Goal: Entertainment & Leisure: Consume media (video, audio)

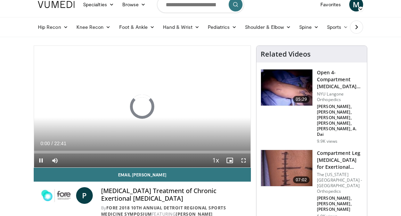
scroll to position [26, 0]
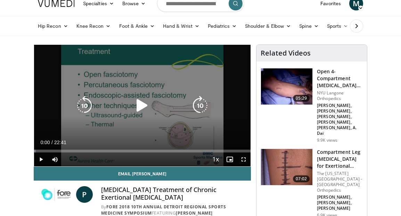
click at [138, 103] on icon "Video Player" at bounding box center [141, 105] width 19 height 19
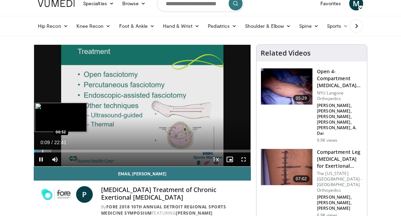
click at [42, 152] on div "Progress Bar" at bounding box center [42, 151] width 1 height 3
click at [48, 152] on div "Progress Bar" at bounding box center [48, 151] width 1 height 3
click at [42, 152] on div "Progress Bar" at bounding box center [42, 151] width 1 height 3
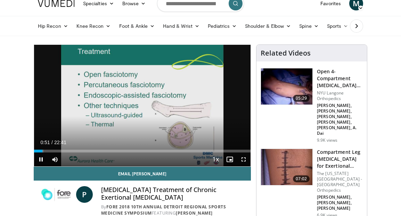
click at [41, 160] on span "Video Player" at bounding box center [41, 159] width 14 height 14
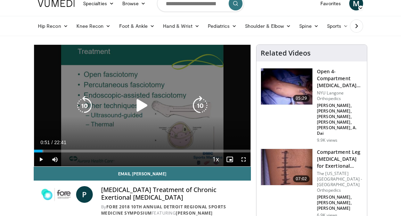
click at [179, 118] on div "10 seconds Tap to unmute" at bounding box center [142, 106] width 216 height 122
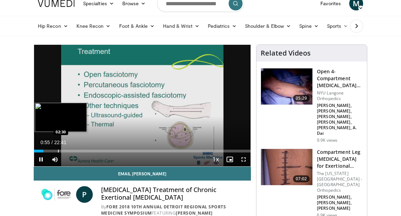
click at [58, 151] on div "Progress Bar" at bounding box center [58, 151] width 1 height 3
click at [67, 150] on div "Progress Bar" at bounding box center [67, 151] width 1 height 3
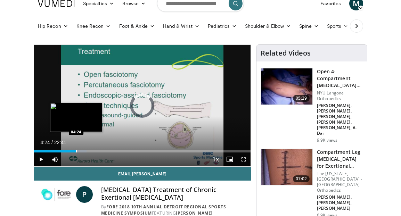
click at [76, 151] on div "Progress Bar" at bounding box center [76, 151] width 1 height 3
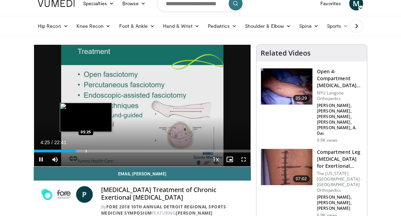
click at [86, 152] on div "Progress Bar" at bounding box center [86, 151] width 1 height 3
click at [92, 151] on div "Progress Bar" at bounding box center [92, 151] width 1 height 3
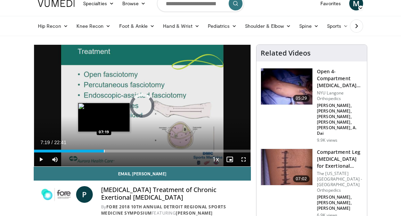
click at [104, 151] on div "Progress Bar" at bounding box center [104, 151] width 1 height 3
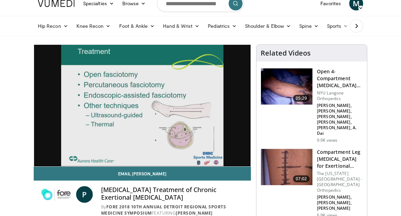
click at [113, 151] on div "10 seconds Tap to unmute" at bounding box center [142, 106] width 216 height 122
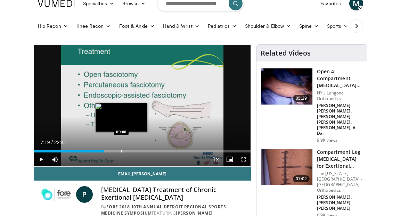
click at [121, 150] on div "Progress Bar" at bounding box center [121, 151] width 1 height 3
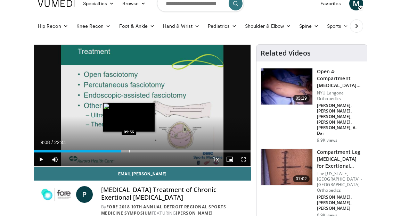
click at [129, 150] on div "Progress Bar" at bounding box center [129, 151] width 1 height 3
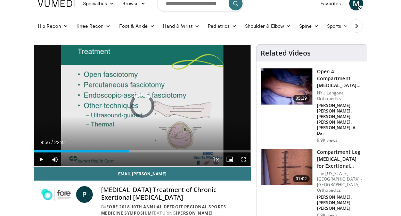
click at [136, 151] on div "Progress Bar" at bounding box center [136, 151] width 1 height 3
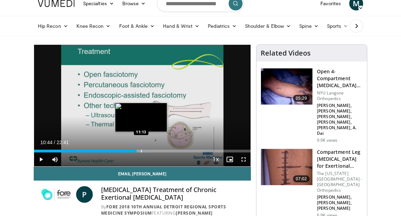
click at [141, 149] on div "Loaded : 53.65% 10:44 11:13" at bounding box center [142, 149] width 216 height 7
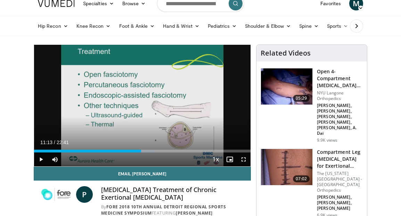
click at [244, 158] on span "Video Player" at bounding box center [243, 159] width 14 height 14
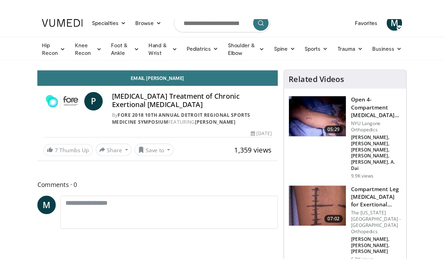
scroll to position [0, 0]
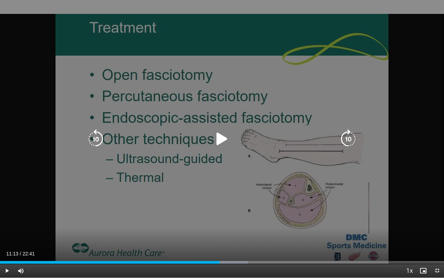
click at [218, 142] on icon "Video Player" at bounding box center [221, 138] width 19 height 19
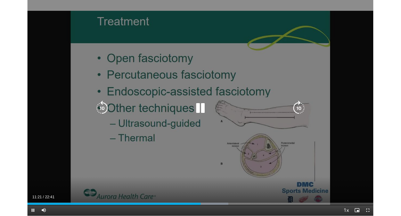
scroll to position [26, 0]
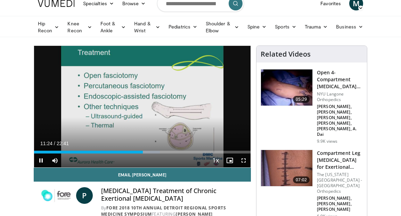
click at [41, 163] on span "Video Player" at bounding box center [41, 160] width 14 height 14
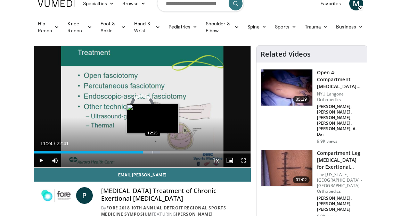
click at [152, 152] on div "Progress Bar" at bounding box center [152, 152] width 1 height 3
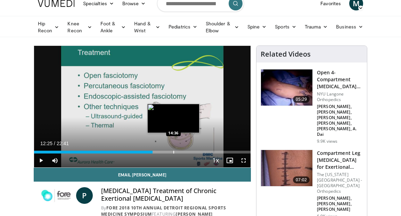
click at [173, 151] on div "Progress Bar" at bounding box center [173, 152] width 1 height 3
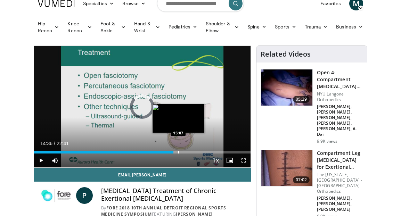
click at [178, 151] on div "Progress Bar" at bounding box center [178, 152] width 1 height 3
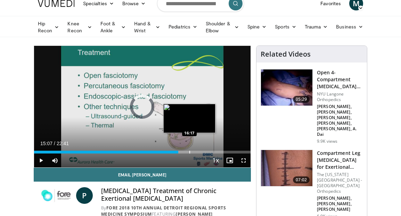
click at [189, 151] on div "Progress Bar" at bounding box center [189, 152] width 1 height 3
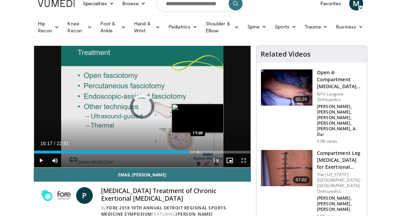
click at [198, 151] on div "Progress Bar" at bounding box center [198, 152] width 1 height 3
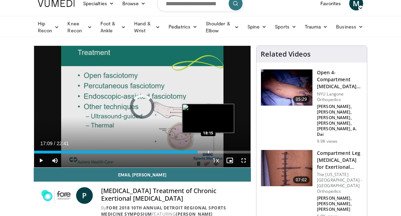
click at [208, 153] on div "Progress Bar" at bounding box center [208, 152] width 1 height 3
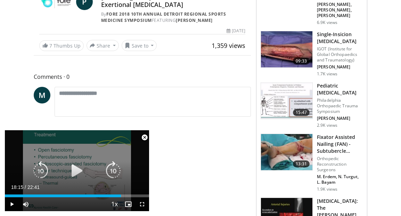
scroll to position [220, 0]
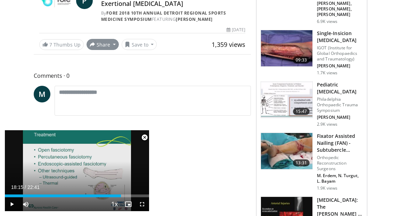
click at [111, 42] on button "Share" at bounding box center [102, 44] width 32 height 11
click at [144, 138] on span "Video Player" at bounding box center [144, 138] width 14 height 14
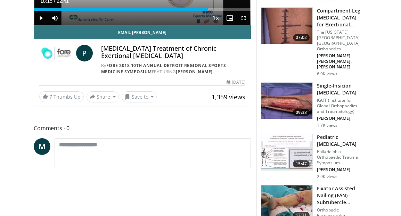
scroll to position [170, 0]
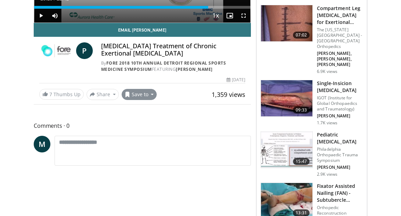
click at [141, 95] on button "Save to" at bounding box center [139, 94] width 35 height 11
click at [234, 124] on span "Comments 0" at bounding box center [142, 125] width 217 height 9
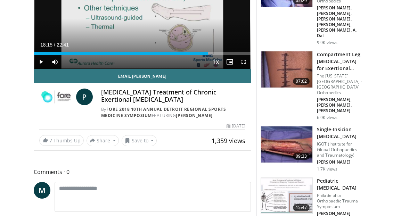
scroll to position [148, 0]
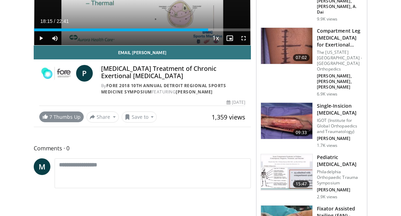
click at [64, 120] on link "7 Thumbs Up" at bounding box center [61, 116] width 44 height 11
click at [65, 114] on link "8 Thumbs Up" at bounding box center [61, 116] width 44 height 11
click at [70, 116] on link "7 Thumbs Up" at bounding box center [61, 116] width 44 height 11
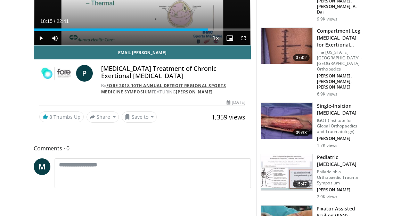
click at [164, 86] on link "FORE 2018 10th Annual Detroit Regional Sports Medicine Symposium" at bounding box center [163, 89] width 125 height 12
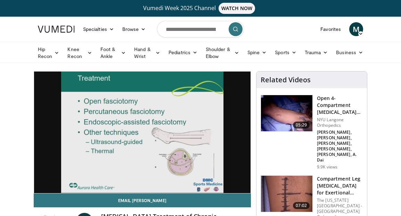
scroll to position [0, 0]
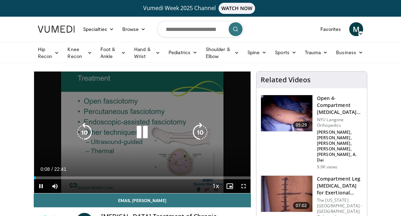
click at [142, 133] on icon "Video Player" at bounding box center [141, 132] width 19 height 19
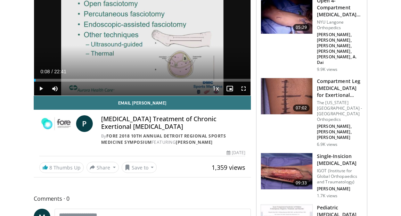
scroll to position [98, 0]
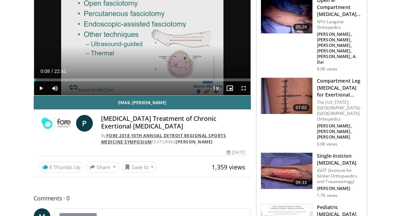
drag, startPoint x: 152, startPoint y: 141, endPoint x: 108, endPoint y: 135, distance: 44.8
click at [107, 135] on div "By FORE 2018 10th Annual Detroit Regional Sports Medicine Symposium FEATURING P…" at bounding box center [173, 139] width 144 height 12
copy div "FORE 2018 10th Annual Detroit Regional Sports Medicine Symposium"
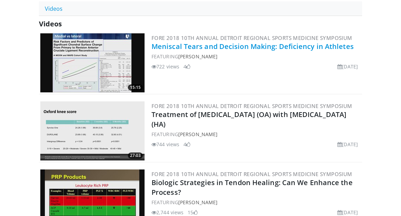
scroll to position [175, 0]
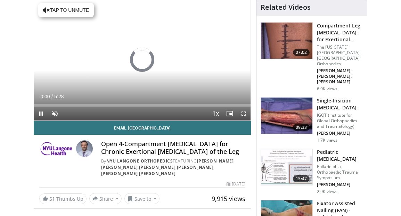
scroll to position [74, 0]
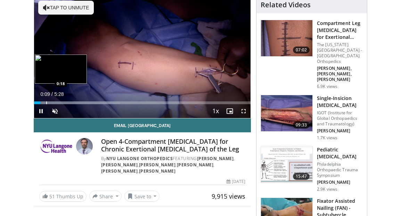
click at [46, 102] on div "Progress Bar" at bounding box center [46, 102] width 1 height 3
click at [60, 101] on div "Progress Bar" at bounding box center [60, 102] width 1 height 3
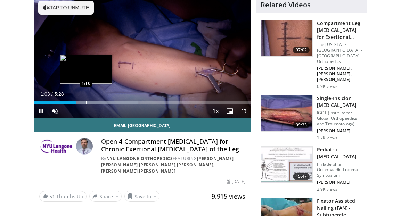
click at [86, 102] on div "Progress Bar" at bounding box center [86, 102] width 1 height 3
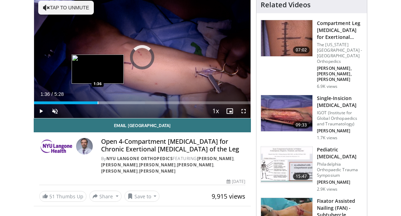
click at [98, 102] on div "Progress Bar" at bounding box center [98, 102] width 1 height 3
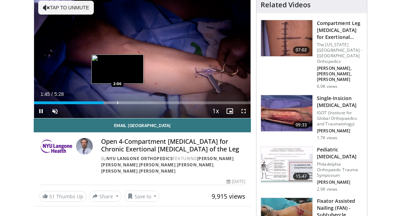
click at [117, 101] on div "Loaded : 54.79% 1:45 2:06" at bounding box center [142, 101] width 216 height 7
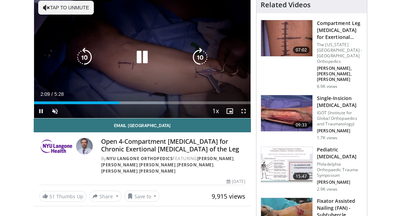
click at [127, 103] on video-js "**********" at bounding box center [142, 58] width 216 height 122
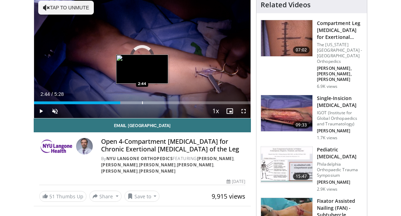
click at [142, 102] on div "Progress Bar" at bounding box center [142, 102] width 1 height 3
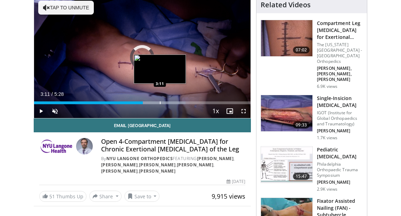
click at [160, 102] on div "Progress Bar" at bounding box center [160, 102] width 1 height 3
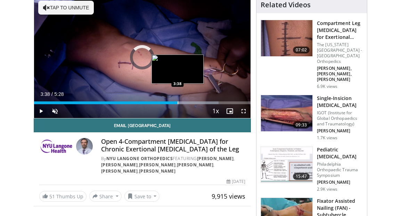
click at [177, 103] on div "Progress Bar" at bounding box center [177, 102] width 1 height 3
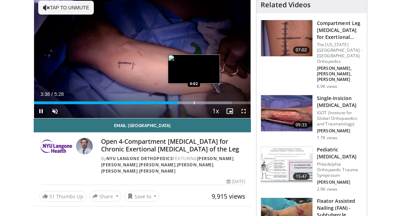
click at [194, 102] on div "Progress Bar" at bounding box center [194, 102] width 1 height 3
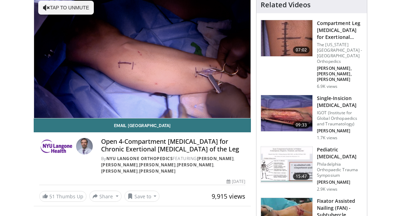
drag, startPoint x: 233, startPoint y: 159, endPoint x: 199, endPoint y: 158, distance: 34.0
click at [199, 158] on div "By NYU Langone Orthopedics FEATURING Laith Jazrawi , Neha Jejurikar , Dylan Low…" at bounding box center [173, 165] width 144 height 19
copy div "Laith Jazrawi"
drag, startPoint x: 98, startPoint y: 165, endPoint x: 136, endPoint y: 164, distance: 38.2
click at [136, 164] on div "Open 4-Compartment Fasciotomy for Chronic Exertional Compartment Syndrome of th…" at bounding box center [142, 156] width 206 height 36
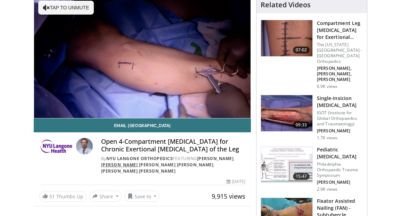
copy div "Neha Jejurikar"
drag, startPoint x: 107, startPoint y: 157, endPoint x: 173, endPoint y: 157, distance: 66.0
click at [173, 157] on div "By NYU Langone Orthopedics FEATURING Laith Jazrawi , Neha Jejurikar , Dylan Low…" at bounding box center [173, 165] width 144 height 19
copy div "NYU Langone Orthopedics"
